Goal: Information Seeking & Learning: Check status

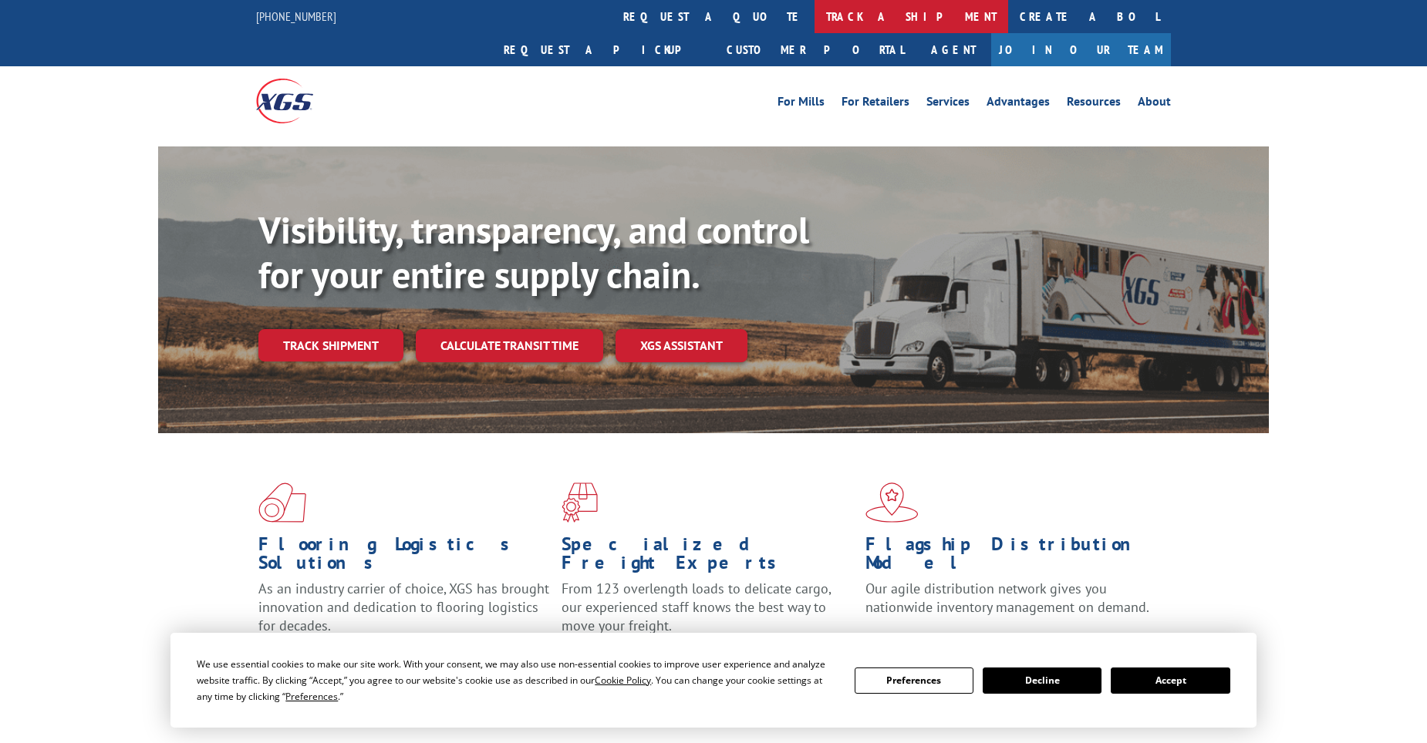
click at [814, 15] on link "track a shipment" at bounding box center [911, 16] width 194 height 33
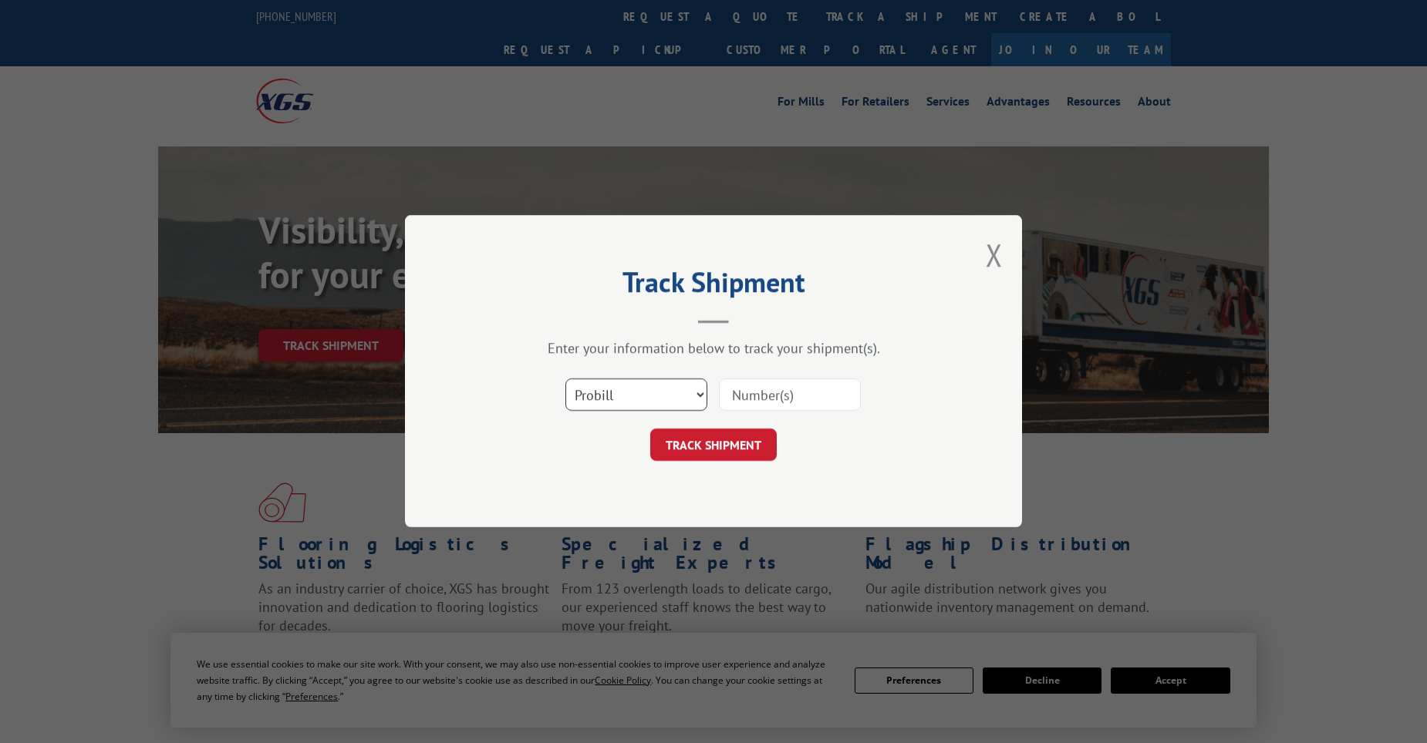
click at [652, 401] on select "Select category... Probill BOL PO" at bounding box center [636, 395] width 142 height 32
select select "po"
click at [565, 379] on select "Select category... Probill BOL PO" at bounding box center [636, 395] width 142 height 32
click at [781, 397] on input at bounding box center [790, 395] width 142 height 32
paste input "11519281"
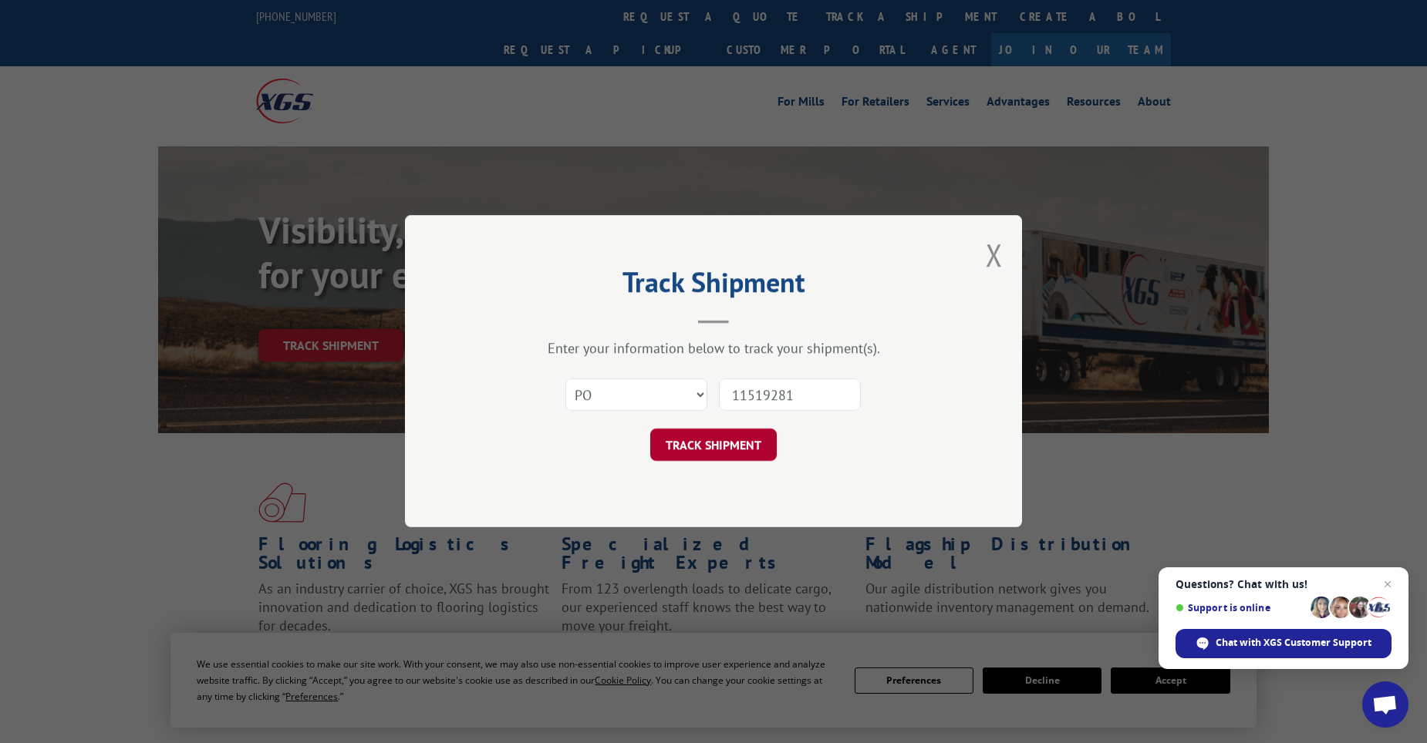
type input "11519281"
click at [736, 449] on button "TRACK SHIPMENT" at bounding box center [713, 446] width 126 height 32
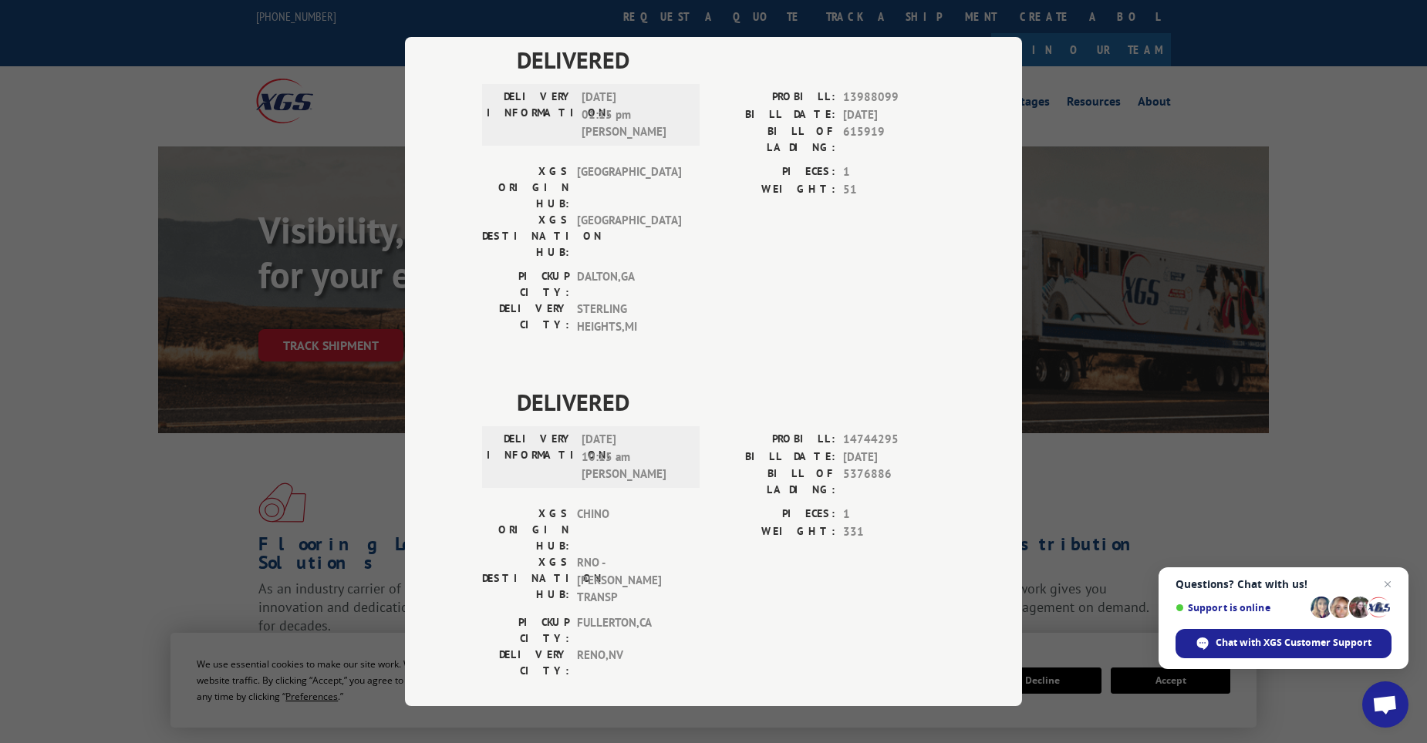
scroll to position [848, 0]
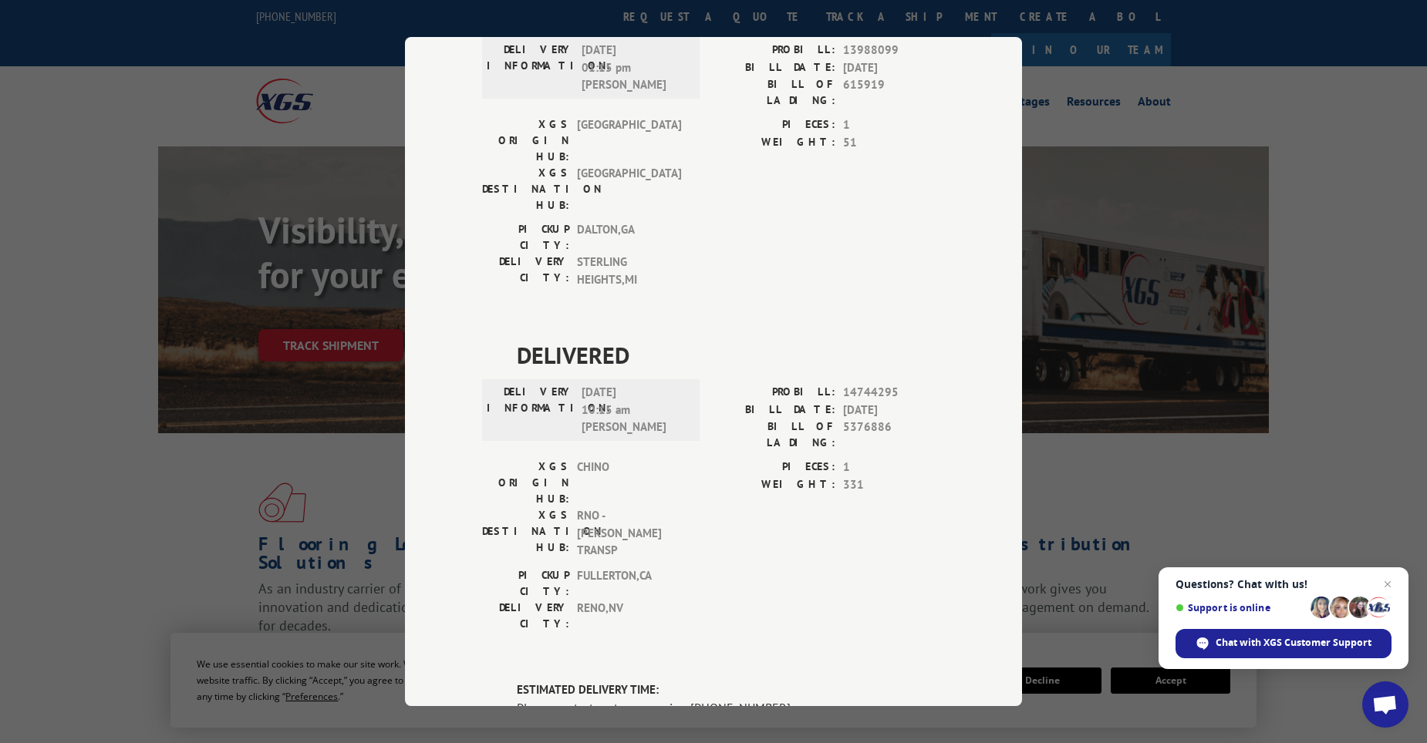
click at [614, 71] on div "DELIVERED DELIVERY INFORMATION: PROBILL: 9819973 BILL DATE: [DATE] BILL OF LADI…" at bounding box center [713, 280] width 463 height 1935
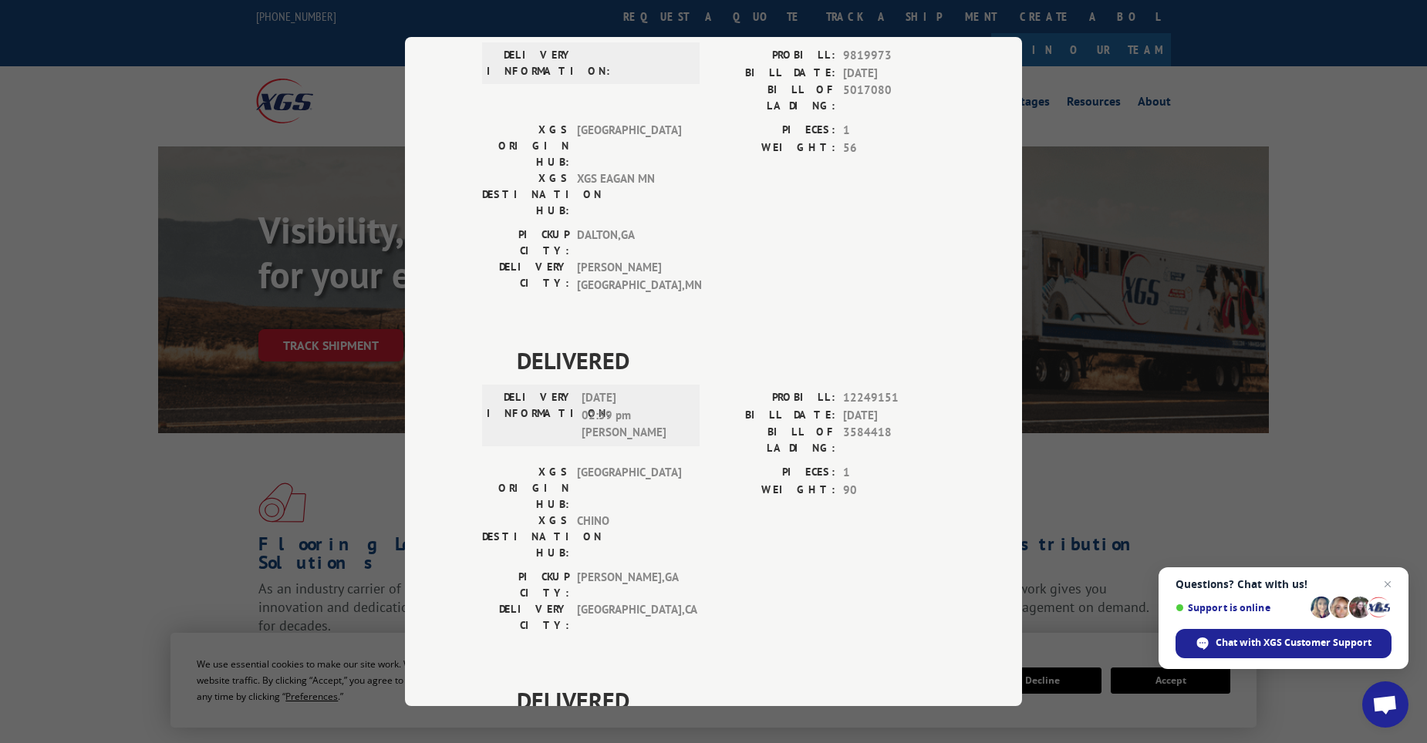
scroll to position [0, 0]
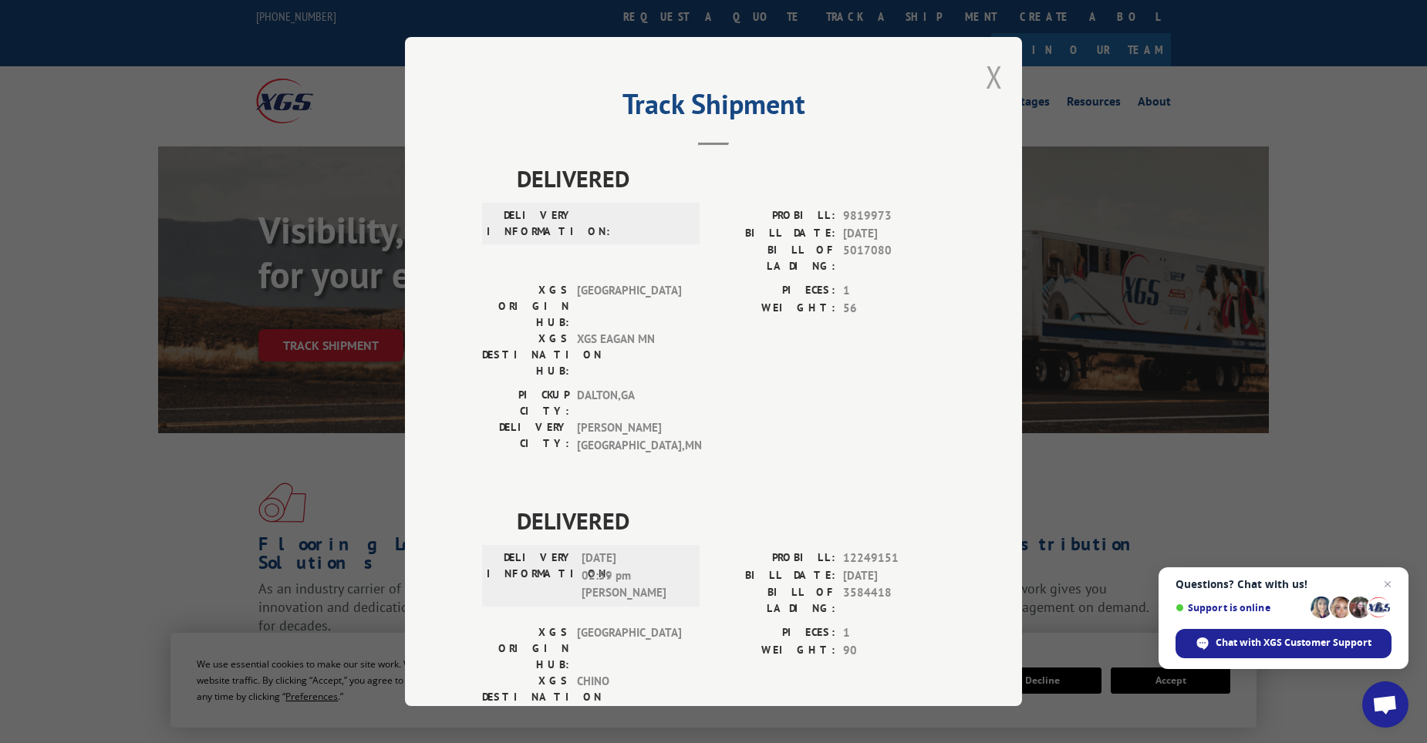
click at [988, 74] on button "Close modal" at bounding box center [994, 76] width 17 height 41
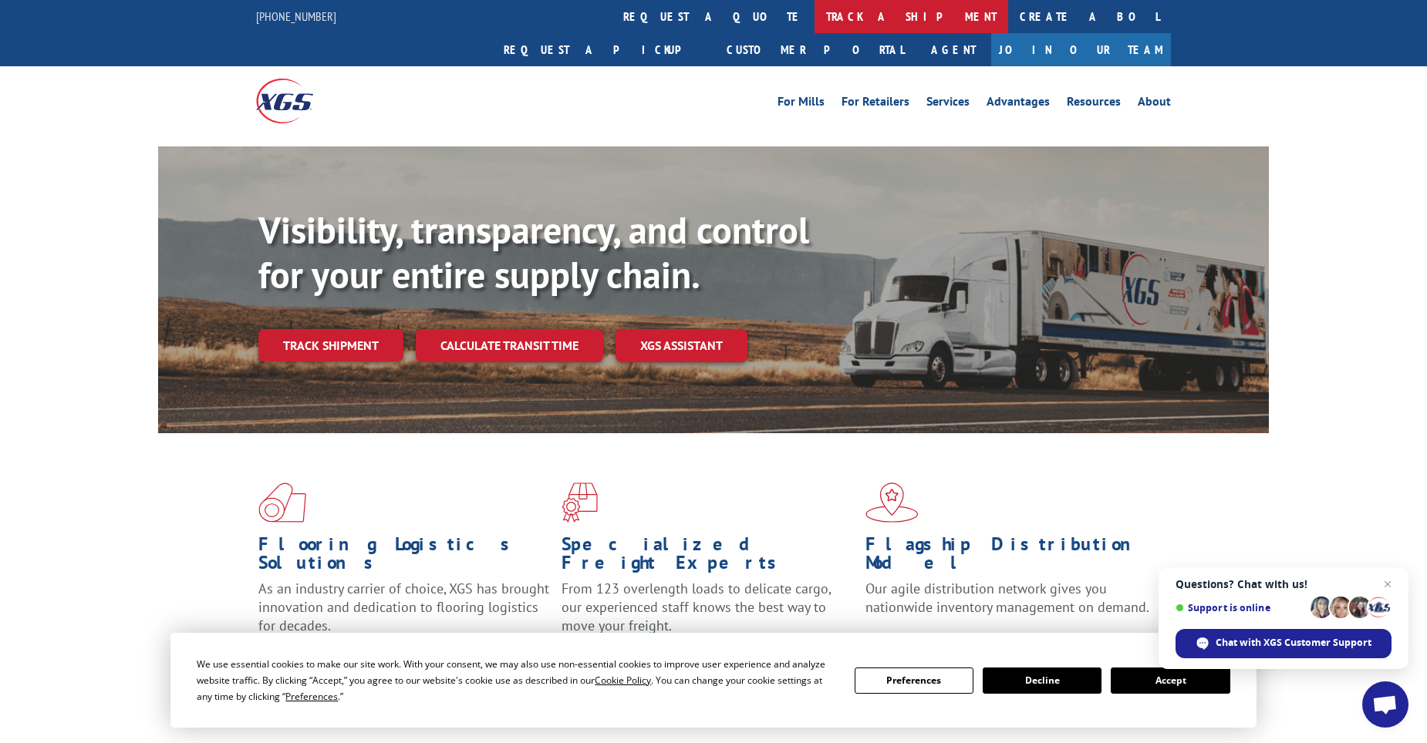
click at [814, 25] on link "track a shipment" at bounding box center [911, 16] width 194 height 33
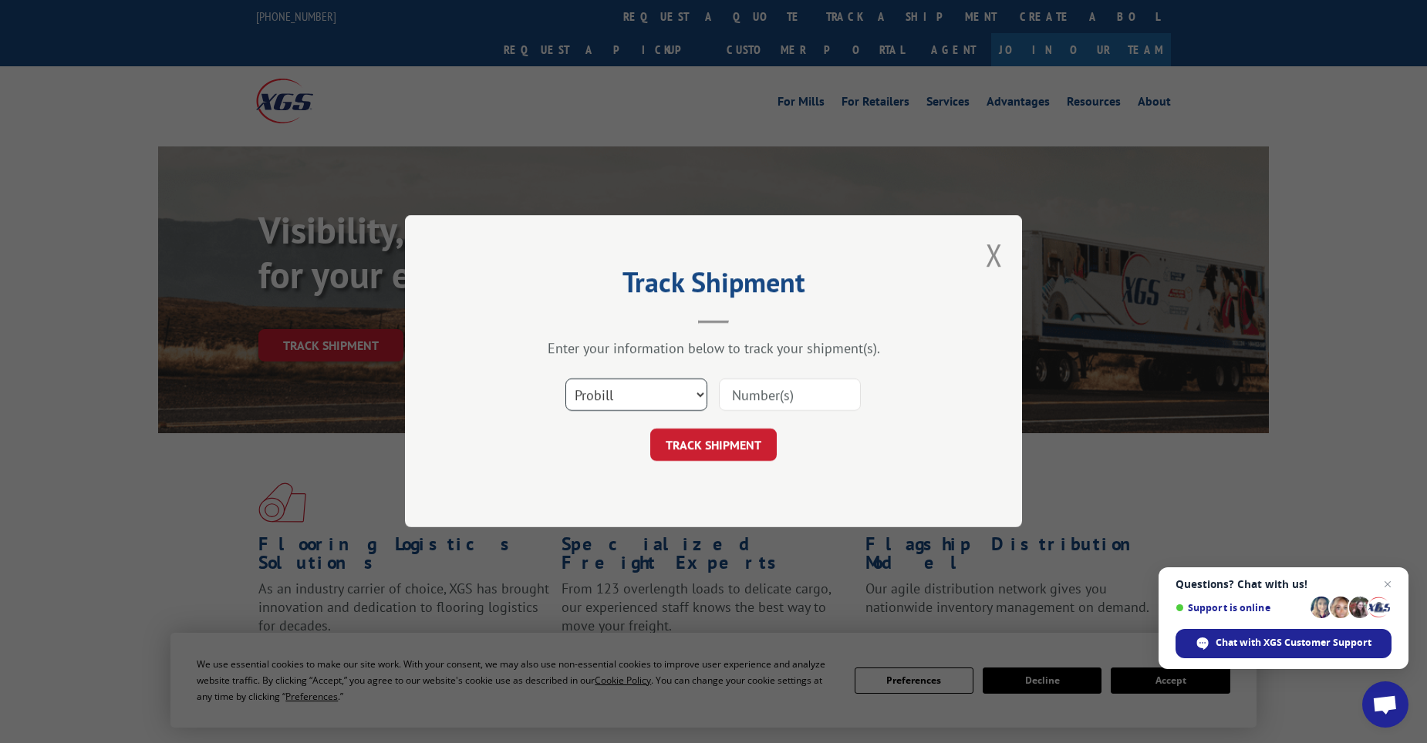
click at [680, 386] on select "Select category... Probill BOL PO" at bounding box center [636, 395] width 142 height 32
select select "po"
click at [565, 379] on select "Select category... Probill BOL PO" at bounding box center [636, 395] width 142 height 32
click at [831, 396] on input at bounding box center [790, 395] width 142 height 32
paste input "11519281"
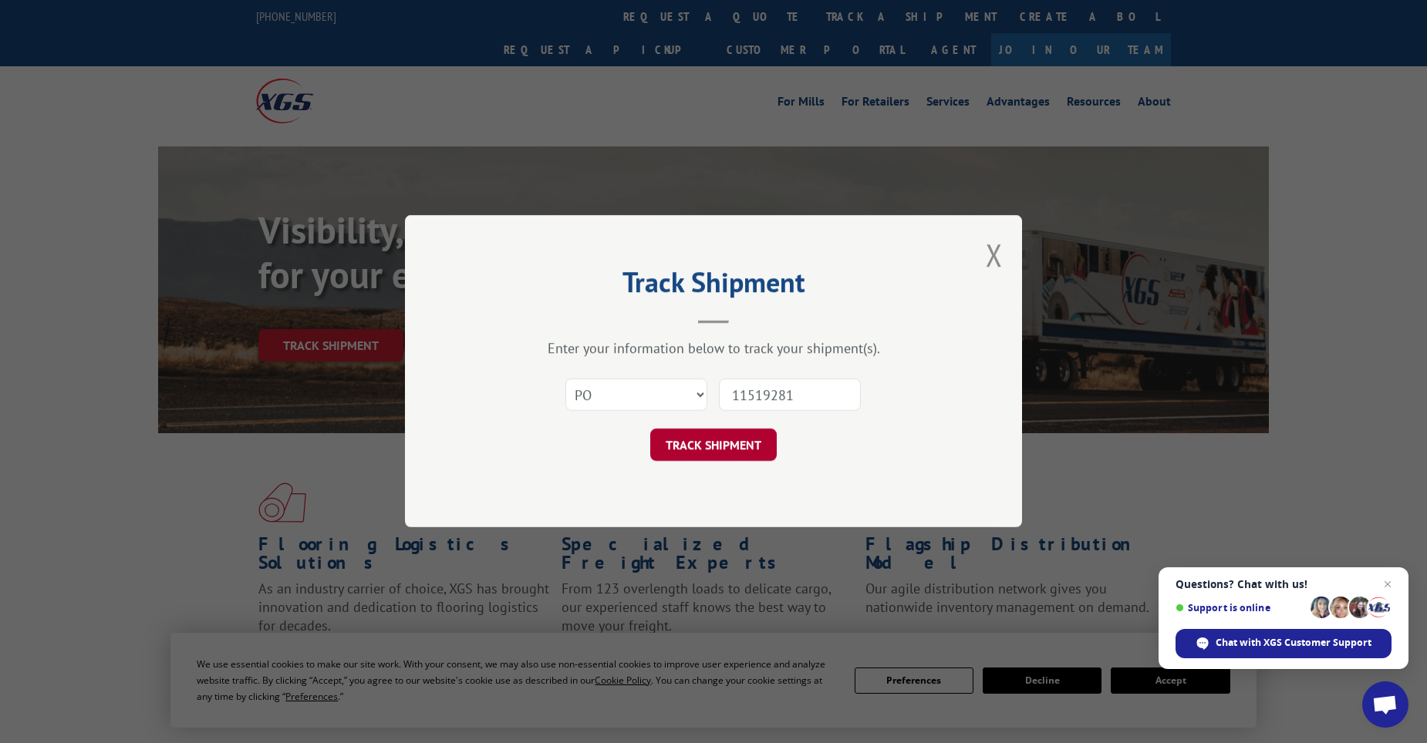
type input "11519281"
click at [712, 439] on button "TRACK SHIPMENT" at bounding box center [713, 446] width 126 height 32
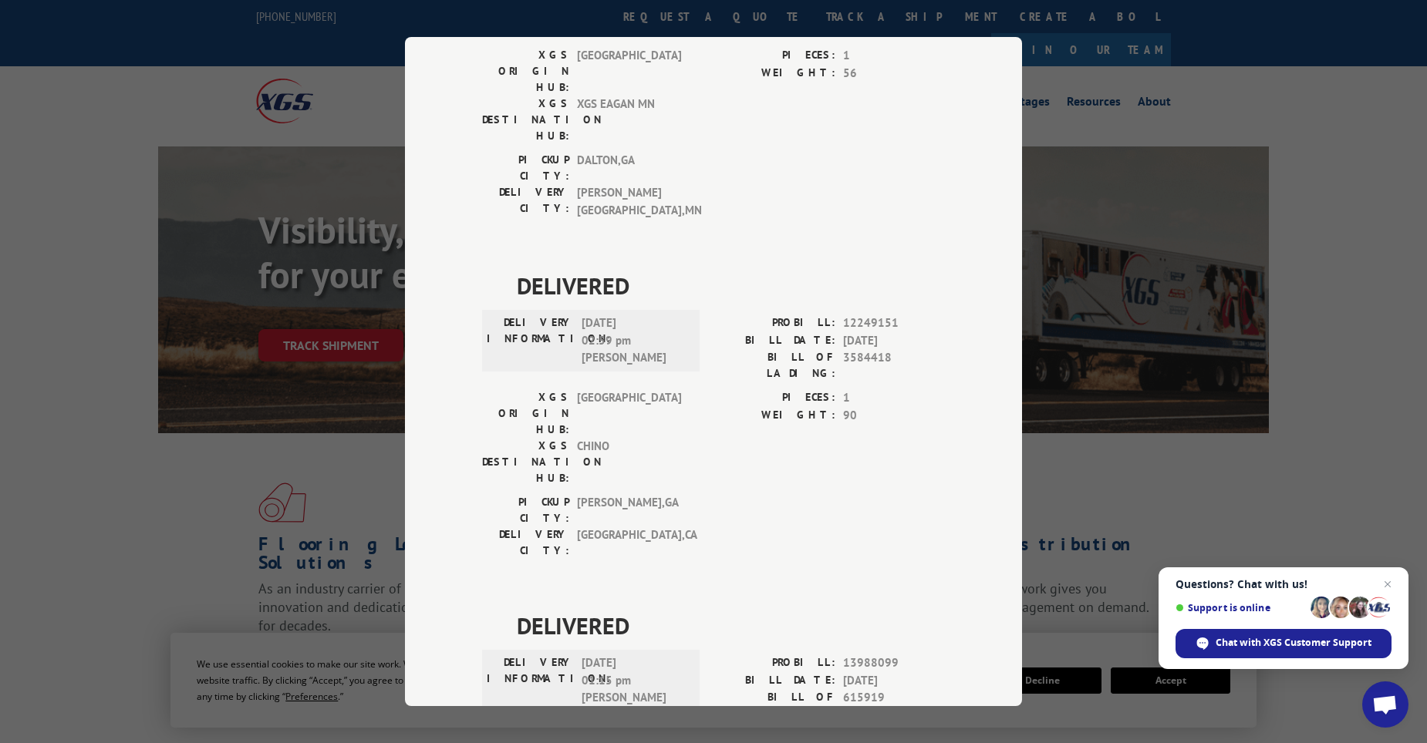
scroll to position [170, 0]
